Goal: Task Accomplishment & Management: Complete application form

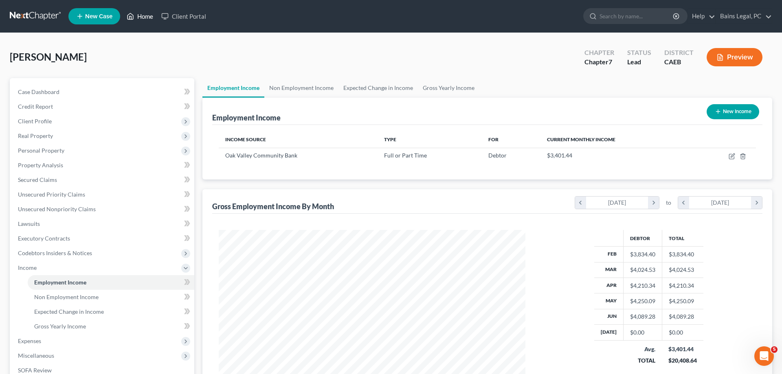
scroll to position [153, 323]
drag, startPoint x: 142, startPoint y: 20, endPoint x: 217, endPoint y: 26, distance: 75.2
click at [143, 19] on link "Home" at bounding box center [140, 16] width 35 height 15
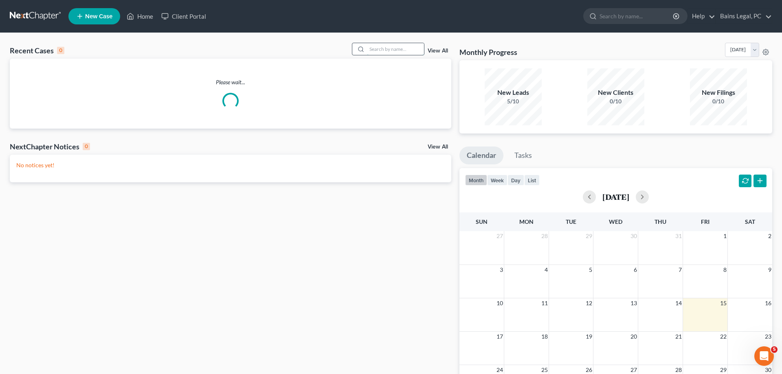
click at [369, 51] on input "search" at bounding box center [395, 49] width 57 height 12
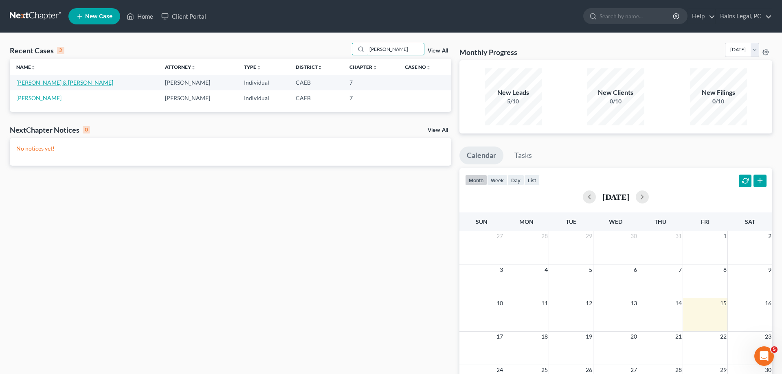
type input "[PERSON_NAME]"
click at [57, 81] on link "[PERSON_NAME] & [PERSON_NAME]" at bounding box center [64, 82] width 97 height 7
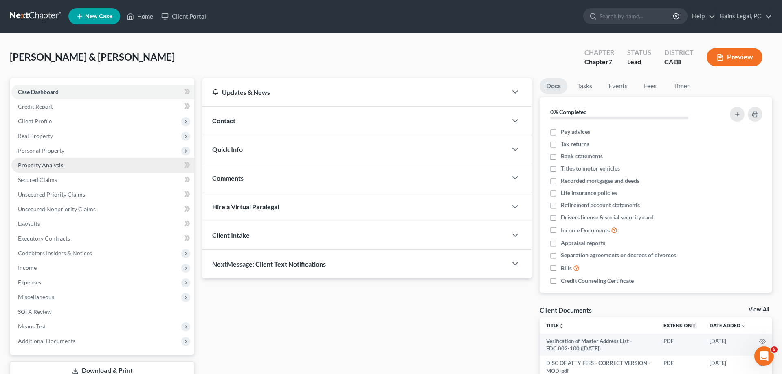
drag, startPoint x: 58, startPoint y: 150, endPoint x: 62, endPoint y: 158, distance: 8.2
click at [58, 150] on span "Personal Property" at bounding box center [41, 150] width 46 height 7
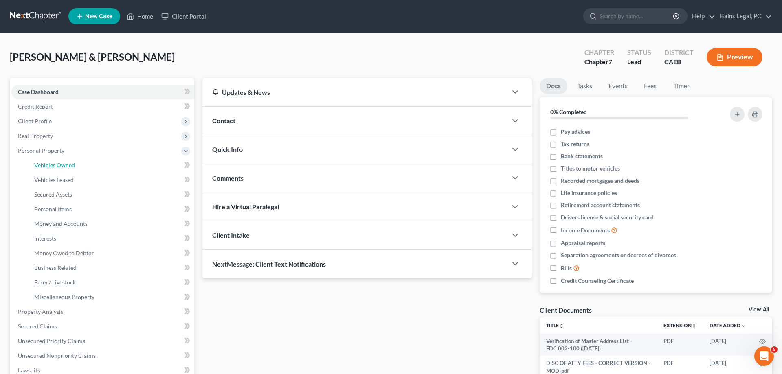
drag, startPoint x: 62, startPoint y: 161, endPoint x: 229, endPoint y: 167, distance: 167.6
click at [63, 161] on link "Vehicles Owned" at bounding box center [111, 165] width 167 height 15
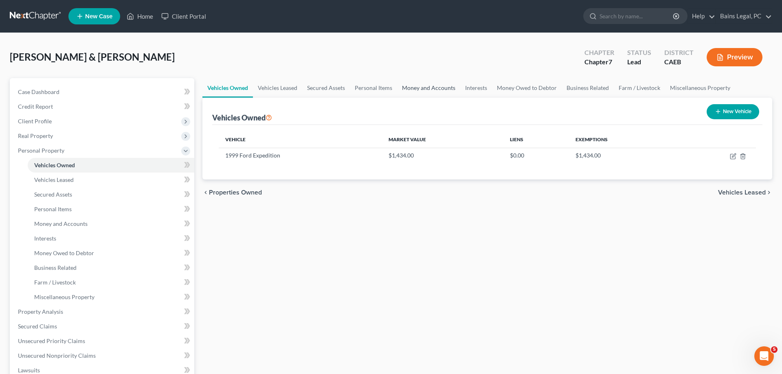
drag, startPoint x: 426, startPoint y: 86, endPoint x: 440, endPoint y: 91, distance: 15.5
click at [426, 86] on link "Money and Accounts" at bounding box center [428, 88] width 63 height 20
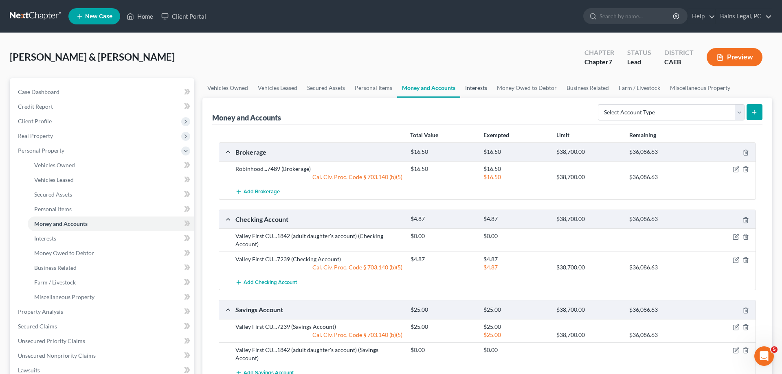
click at [485, 88] on link "Interests" at bounding box center [476, 88] width 32 height 20
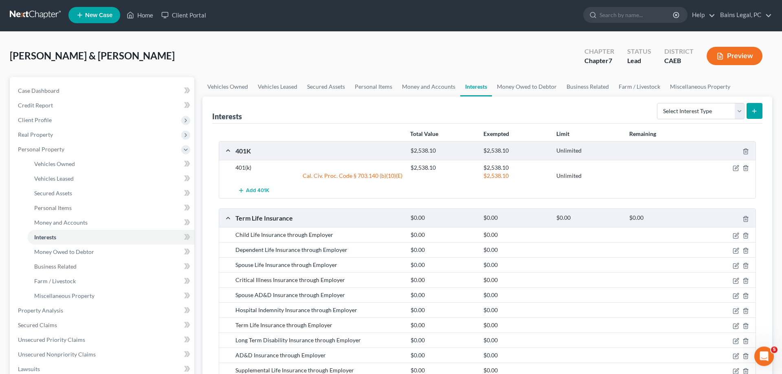
scroll to position [166, 0]
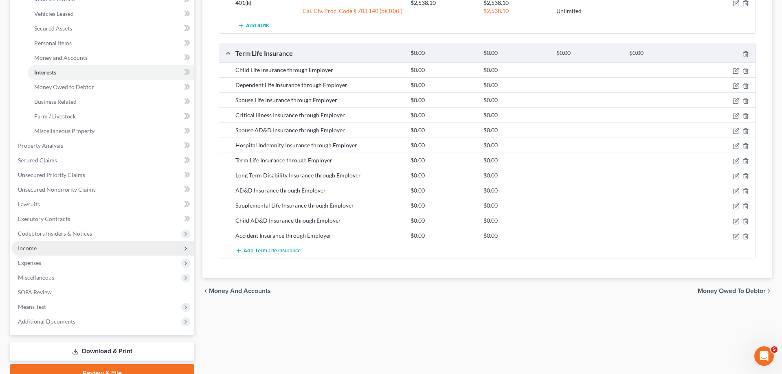
click at [62, 248] on span "Income" at bounding box center [102, 248] width 183 height 15
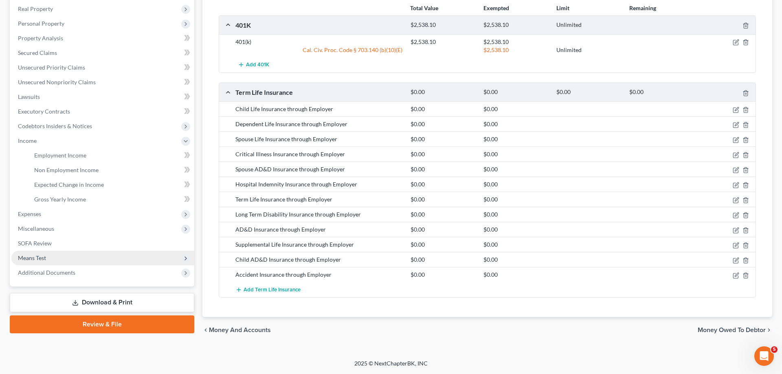
scroll to position [127, 0]
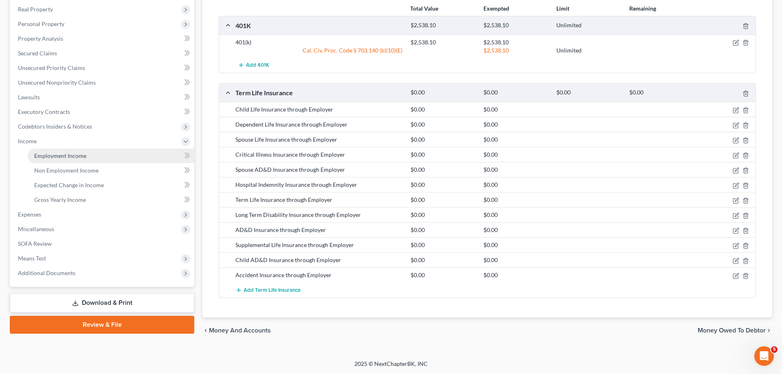
click at [84, 154] on span "Employment Income" at bounding box center [60, 155] width 52 height 7
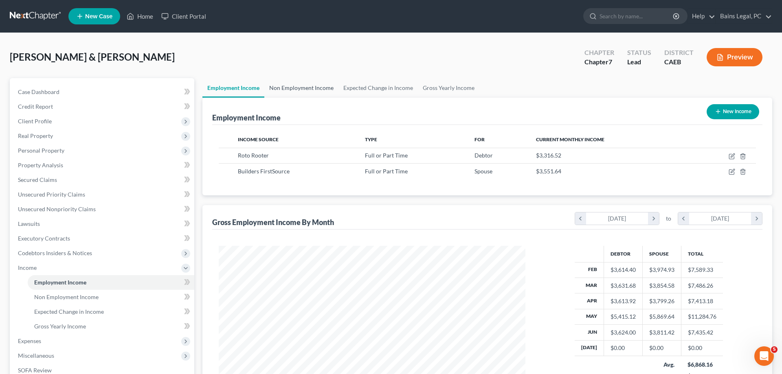
drag, startPoint x: 287, startPoint y: 91, endPoint x: 399, endPoint y: 86, distance: 111.8
click at [288, 91] on link "Non Employment Income" at bounding box center [301, 88] width 74 height 20
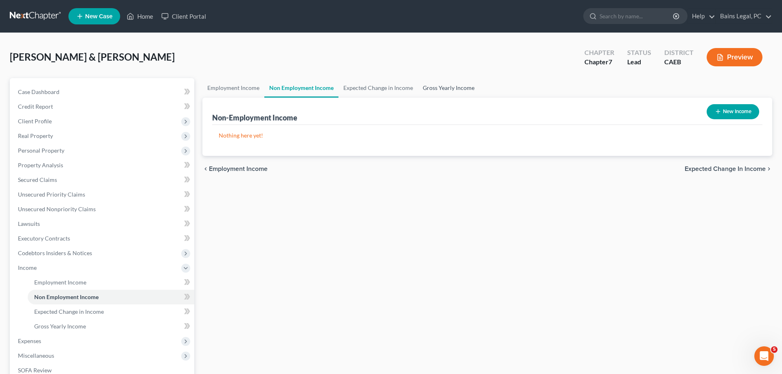
click at [445, 88] on link "Gross Yearly Income" at bounding box center [449, 88] width 62 height 20
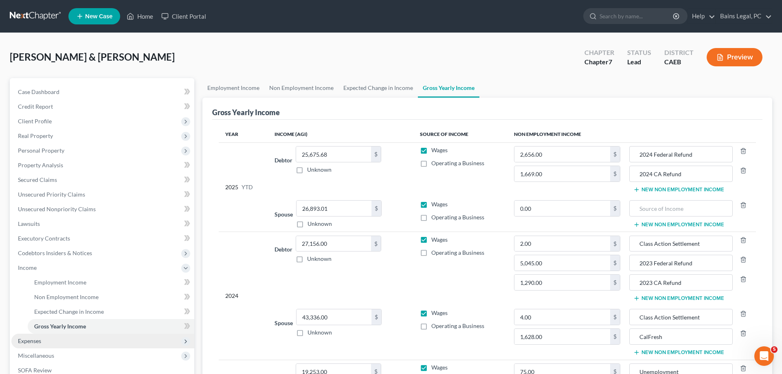
drag, startPoint x: 34, startPoint y: 339, endPoint x: 40, endPoint y: 341, distance: 6.4
click at [34, 341] on span "Expenses" at bounding box center [29, 341] width 23 height 7
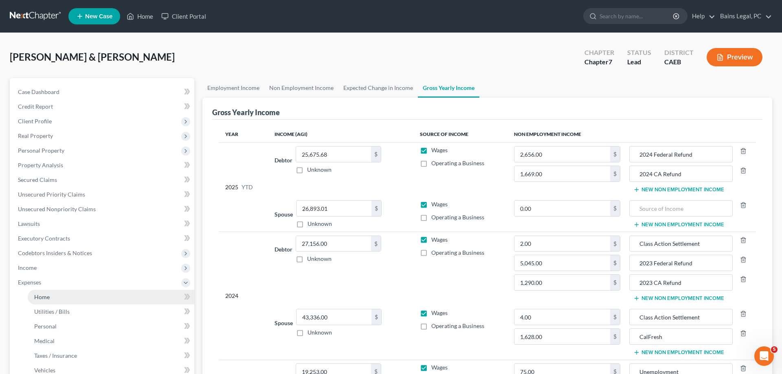
click at [55, 296] on link "Home" at bounding box center [111, 297] width 167 height 15
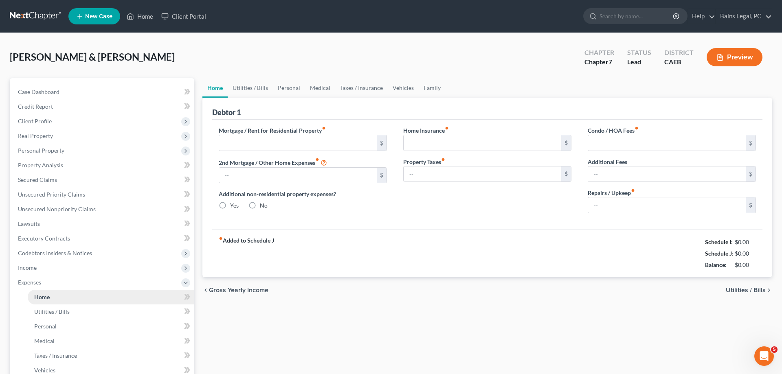
type input "1,812.00"
type input "0.00"
radio input "true"
type input "22.58"
type input "0.00"
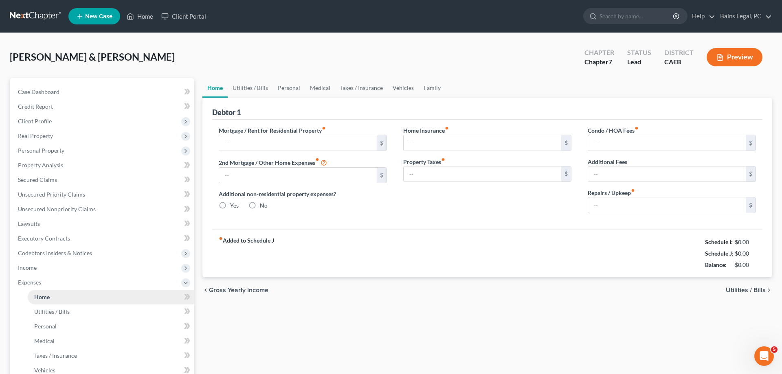
type input "0.00"
type input "150.00"
click at [241, 86] on link "Utilities / Bills" at bounding box center [250, 88] width 45 height 20
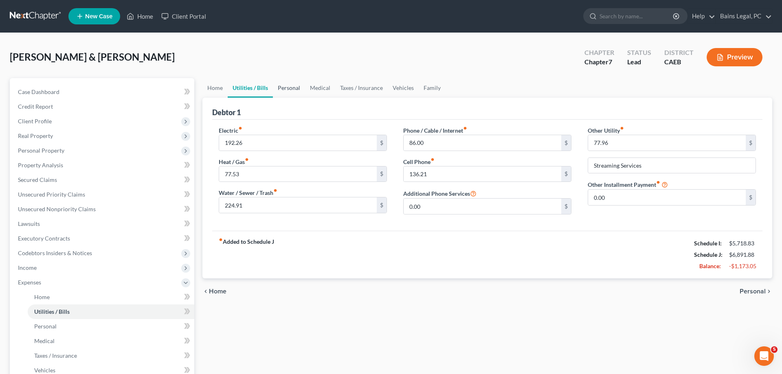
click at [304, 88] on link "Personal" at bounding box center [289, 88] width 32 height 20
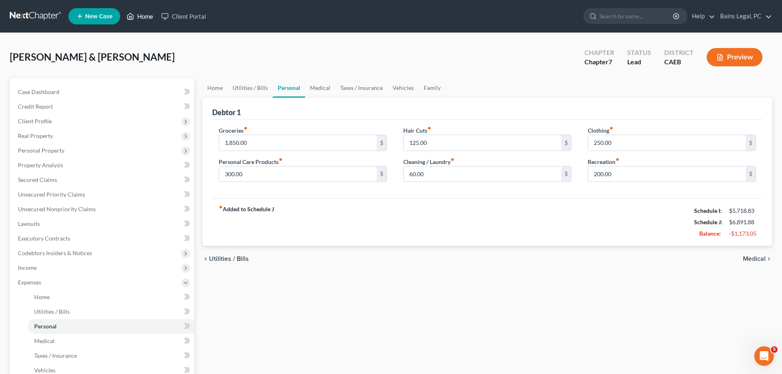
click at [140, 14] on link "Home" at bounding box center [140, 16] width 35 height 15
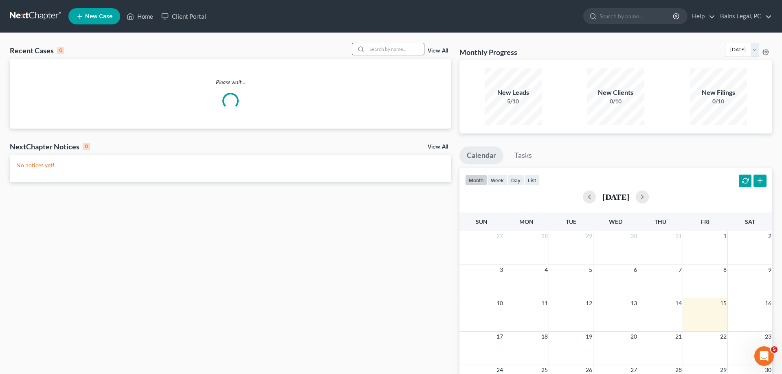
click at [396, 50] on input "search" at bounding box center [395, 49] width 57 height 12
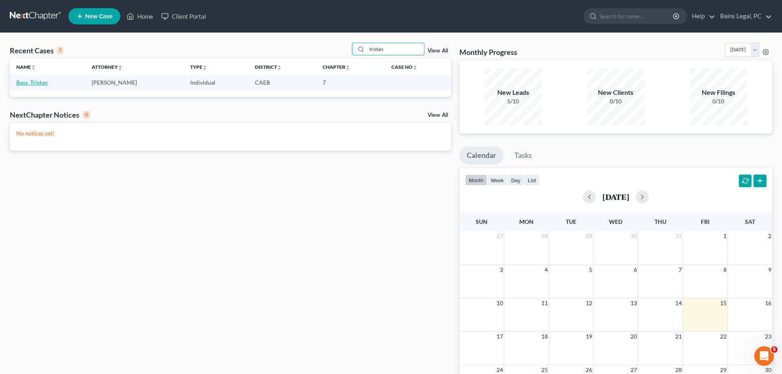
type input "tristan"
click at [36, 82] on link "Bass, Tristan" at bounding box center [31, 82] width 31 height 7
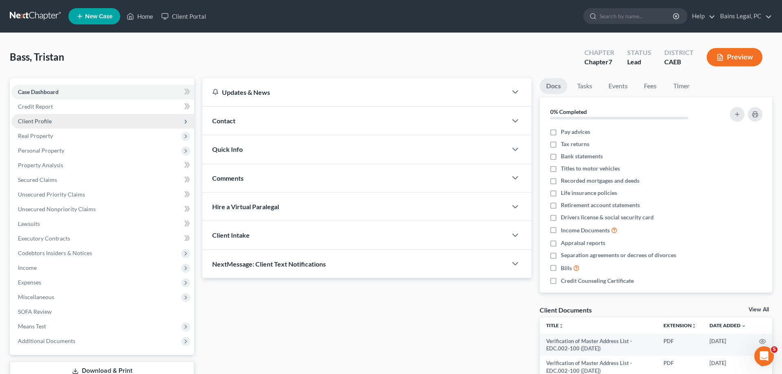
click at [72, 127] on span "Client Profile" at bounding box center [102, 121] width 183 height 15
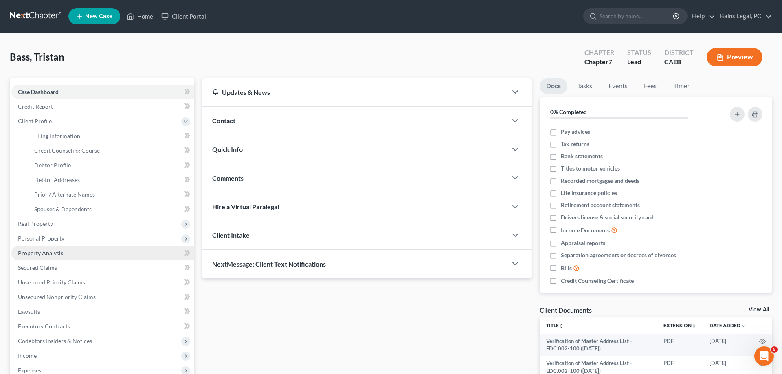
drag, startPoint x: 68, startPoint y: 242, endPoint x: 108, endPoint y: 255, distance: 42.0
click at [71, 242] on span "Personal Property" at bounding box center [102, 238] width 183 height 15
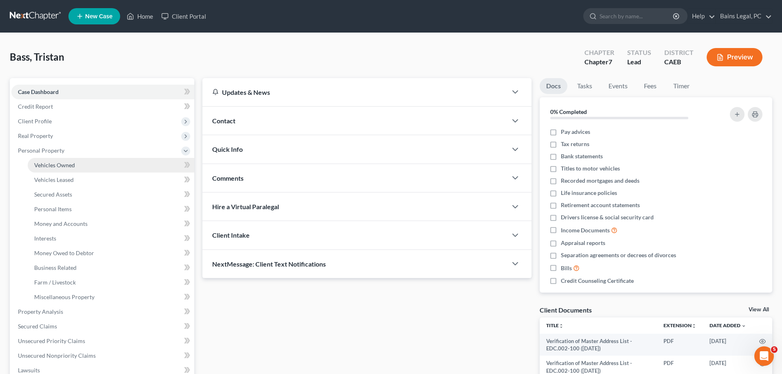
click at [83, 165] on link "Vehicles Owned" at bounding box center [111, 165] width 167 height 15
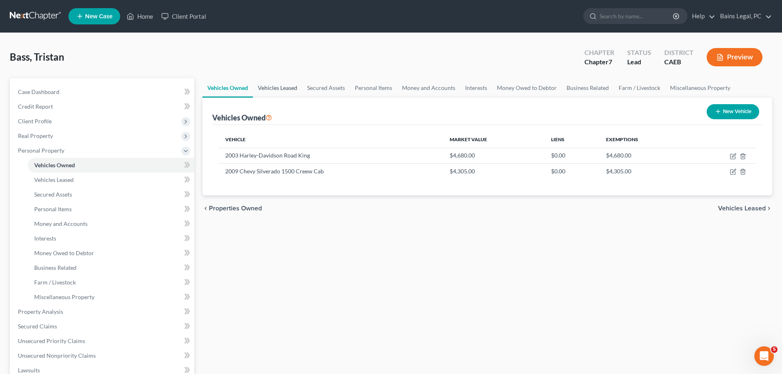
click at [276, 88] on link "Vehicles Leased" at bounding box center [277, 88] width 49 height 20
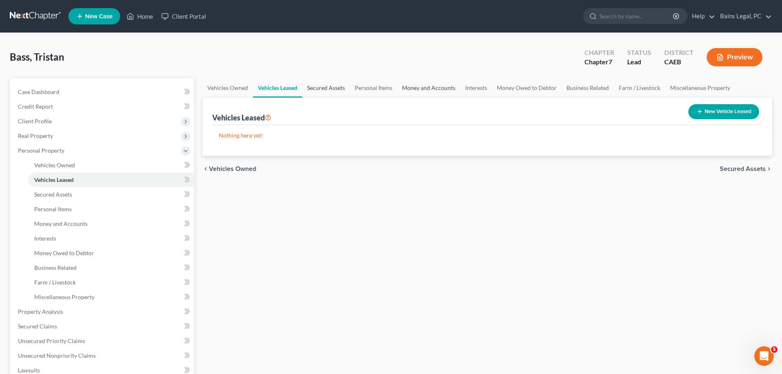
click at [324, 89] on link "Secured Assets" at bounding box center [326, 88] width 48 height 20
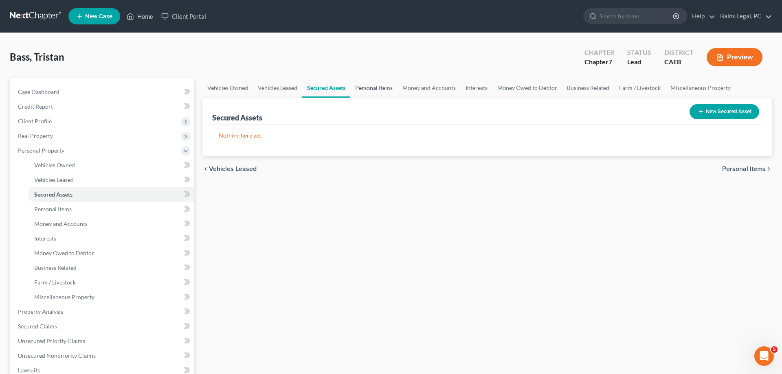
click at [373, 92] on link "Personal Items" at bounding box center [373, 88] width 47 height 20
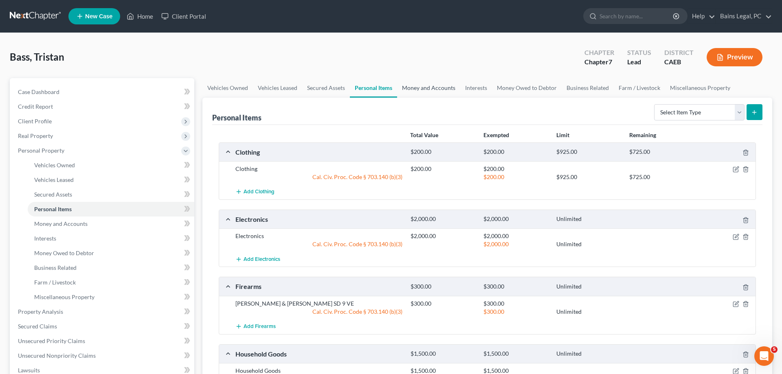
click at [433, 93] on link "Money and Accounts" at bounding box center [428, 88] width 63 height 20
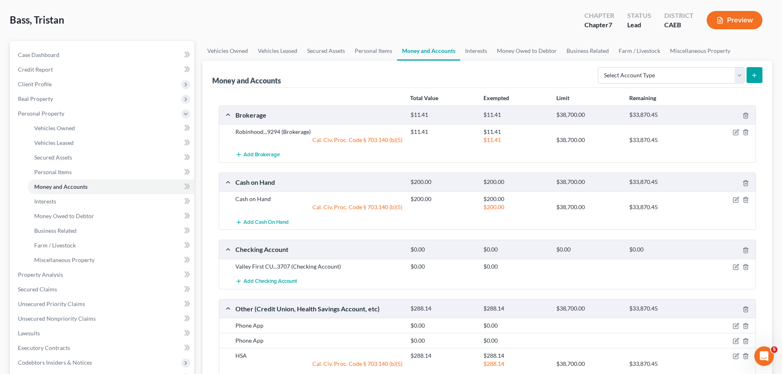
scroll to position [83, 0]
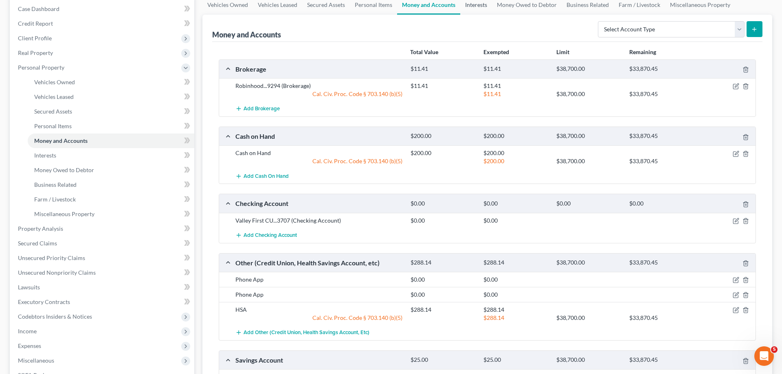
click at [480, 9] on link "Interests" at bounding box center [476, 5] width 32 height 20
